Goal: Task Accomplishment & Management: Use online tool/utility

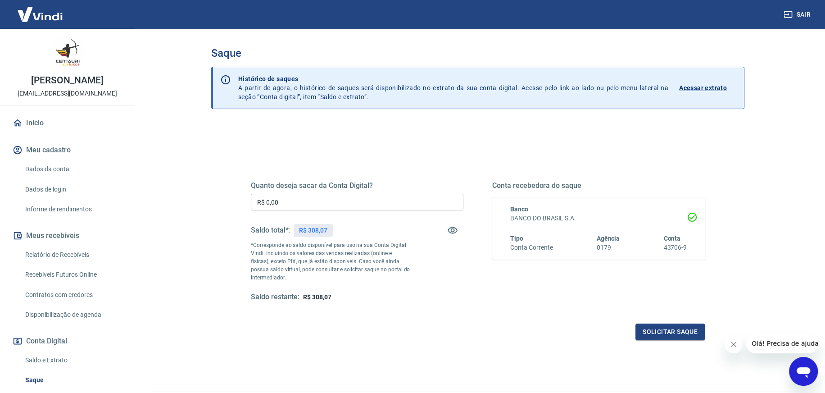
click at [354, 206] on input "R$ 0,00" at bounding box center [357, 202] width 213 height 17
type input "R$ 308,07"
click at [665, 332] on button "Solicitar saque" at bounding box center [670, 331] width 69 height 17
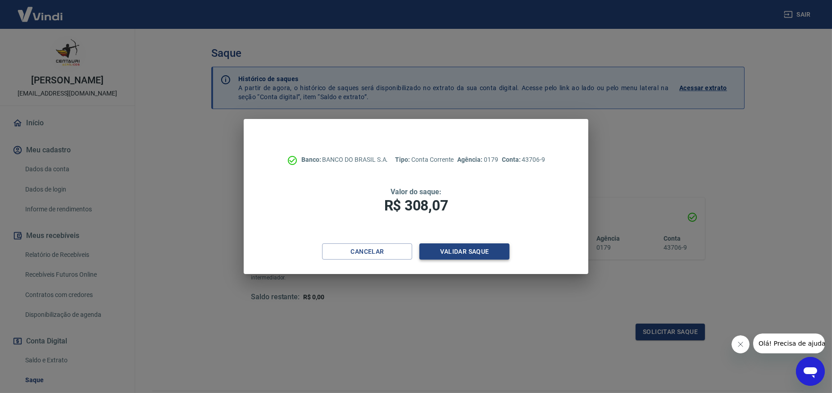
click at [480, 255] on button "Validar saque" at bounding box center [464, 251] width 90 height 17
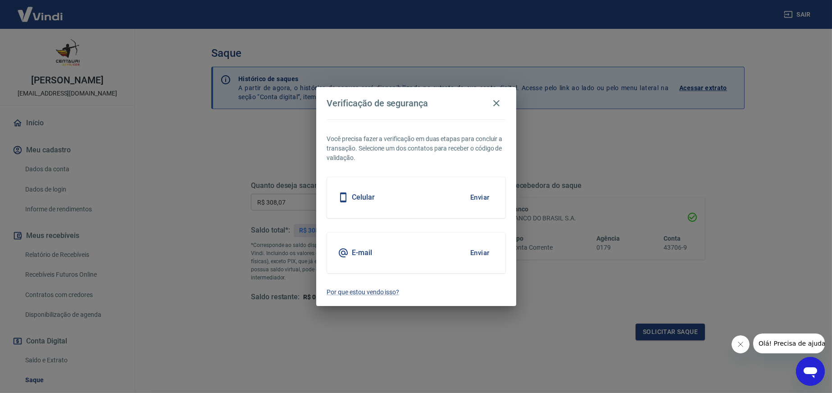
click at [479, 250] on button "Enviar" at bounding box center [479, 252] width 29 height 19
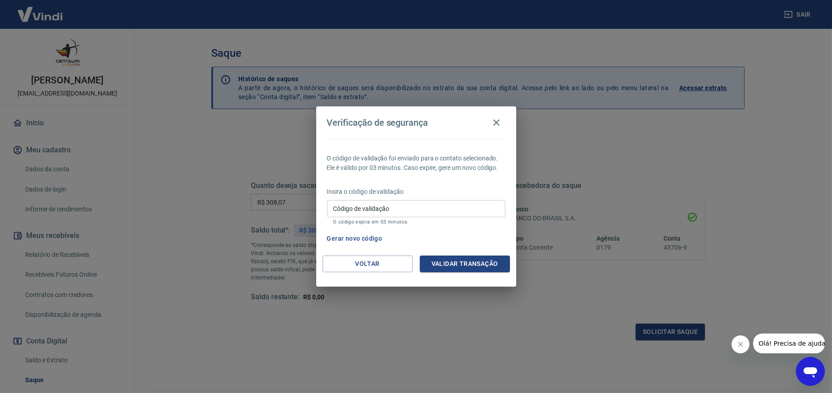
click at [346, 208] on input "Código de validação" at bounding box center [416, 208] width 178 height 17
type input "373003"
click at [462, 264] on button "Validar transação" at bounding box center [465, 263] width 90 height 17
